Goal: Information Seeking & Learning: Learn about a topic

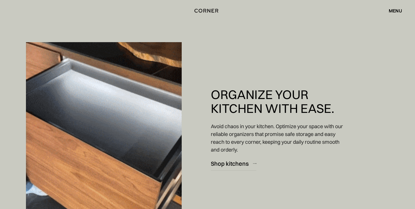
scroll to position [1461, 0]
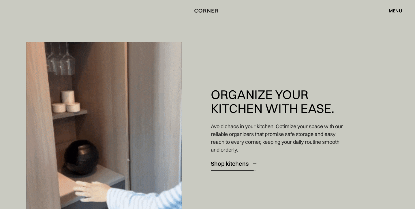
click at [227, 163] on div "Shop kitchens" at bounding box center [230, 164] width 38 height 8
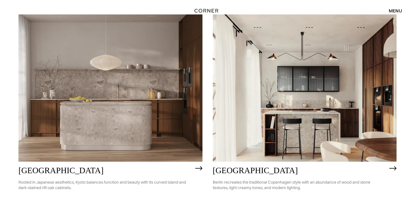
scroll to position [304, 0]
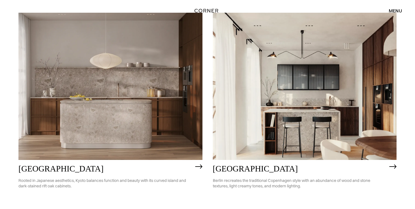
click at [183, 128] on img at bounding box center [110, 86] width 184 height 147
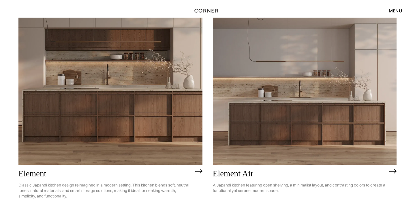
scroll to position [527, 0]
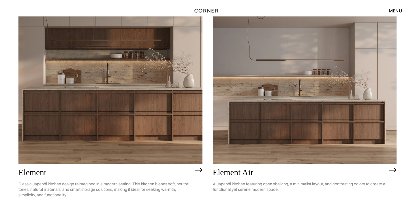
click at [142, 116] on img at bounding box center [110, 89] width 184 height 147
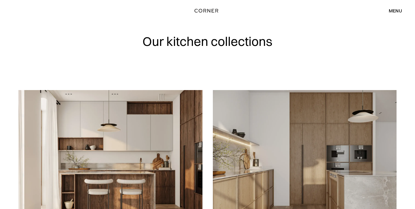
scroll to position [0, 0]
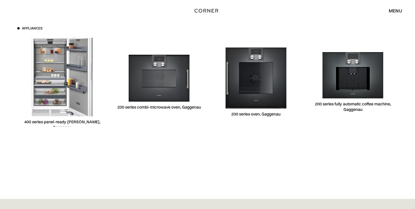
scroll to position [1819, 0]
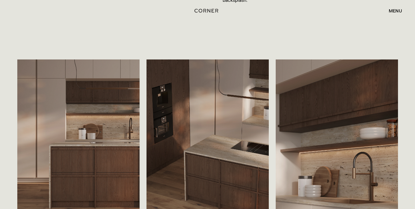
scroll to position [905, 0]
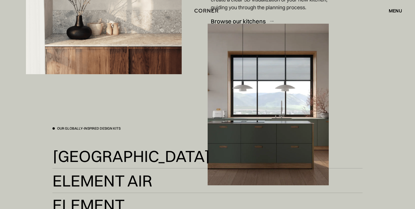
scroll to position [913, 0]
